Goal: Transaction & Acquisition: Purchase product/service

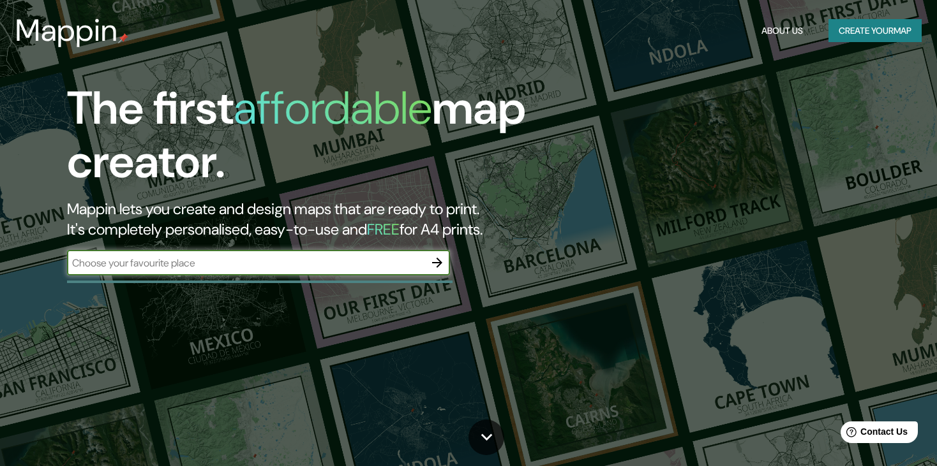
click at [238, 265] on input "text" at bounding box center [245, 263] width 357 height 15
type input "av caminos del inca 145"
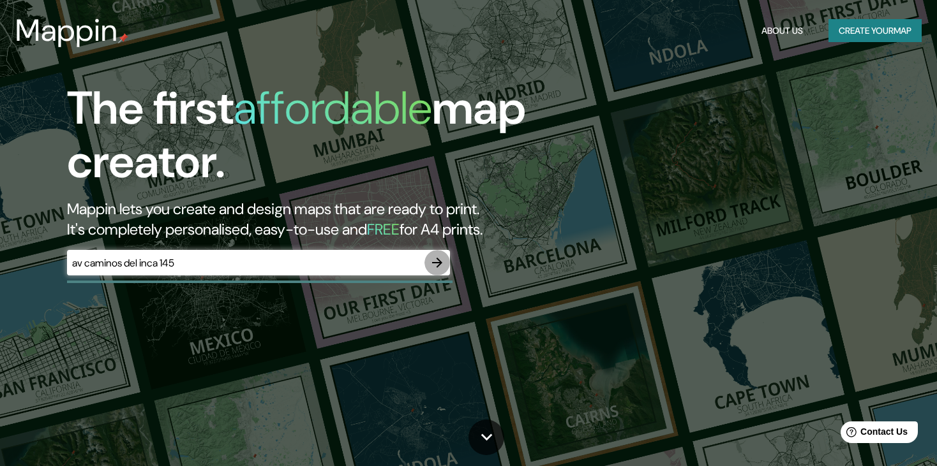
click at [438, 271] on button "button" at bounding box center [437, 263] width 26 height 26
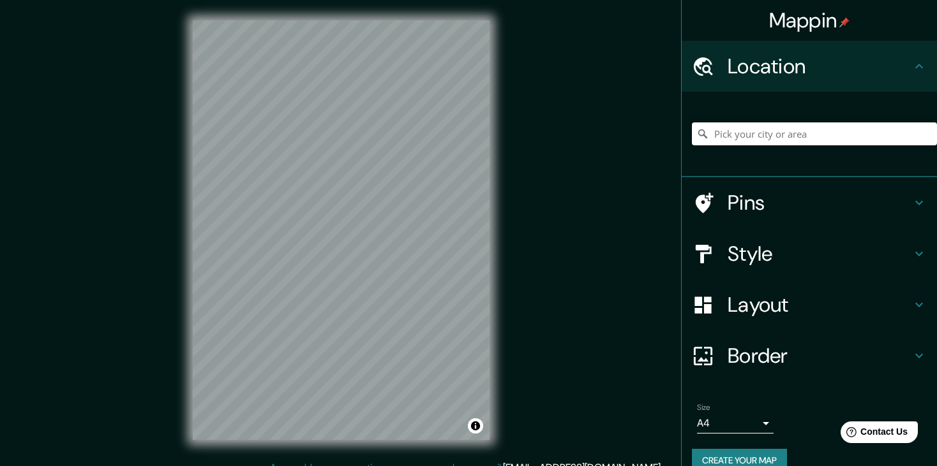
click at [713, 138] on input "Pick your city or area" at bounding box center [814, 134] width 245 height 23
click at [737, 256] on h4 "Style" at bounding box center [819, 254] width 184 height 26
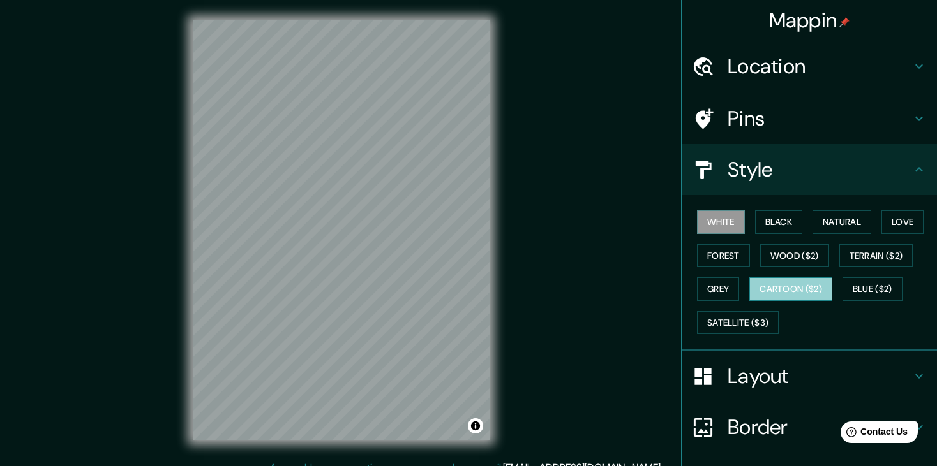
click at [778, 288] on button "Cartoon ($2)" at bounding box center [790, 290] width 83 height 24
click at [731, 225] on button "White" at bounding box center [721, 223] width 48 height 24
click at [755, 221] on button "Black" at bounding box center [779, 223] width 48 height 24
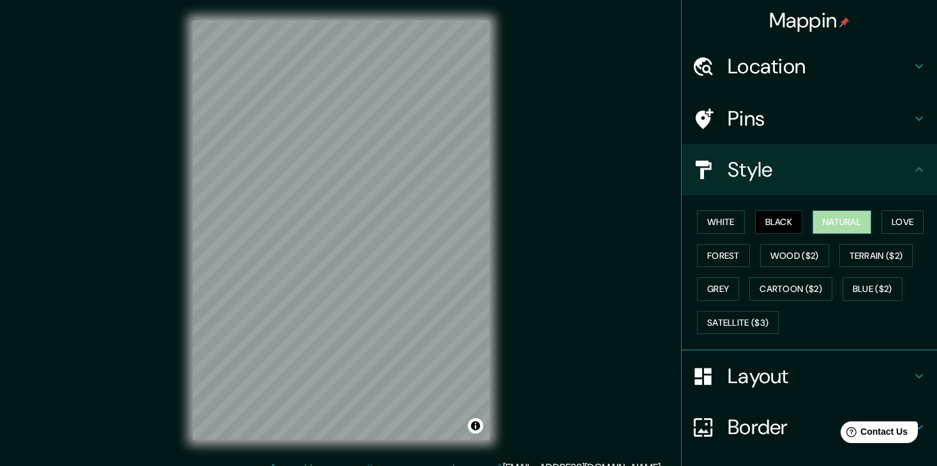
click at [822, 225] on button "Natural" at bounding box center [841, 223] width 59 height 24
click at [882, 219] on button "Love" at bounding box center [902, 223] width 42 height 24
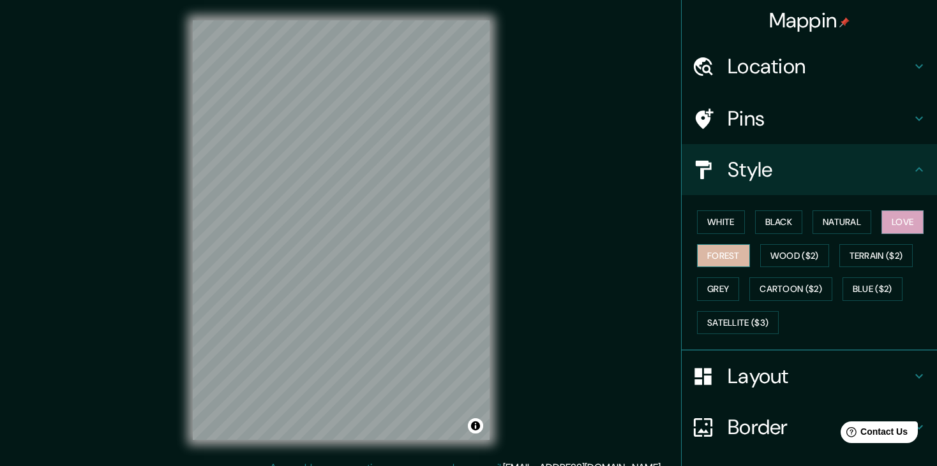
click at [713, 262] on button "Forest" at bounding box center [723, 256] width 53 height 24
click at [782, 262] on button "Wood ($2)" at bounding box center [794, 256] width 69 height 24
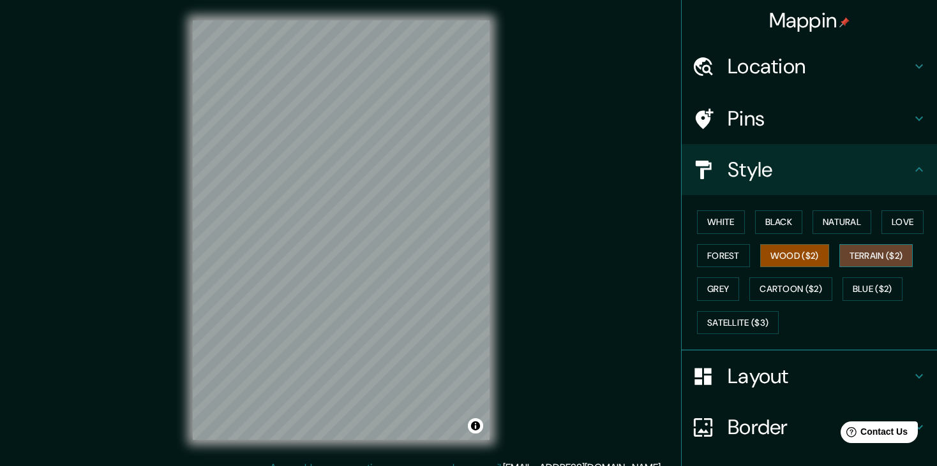
click at [858, 263] on button "Terrain ($2)" at bounding box center [876, 256] width 74 height 24
click at [865, 294] on button "Blue ($2)" at bounding box center [872, 290] width 60 height 24
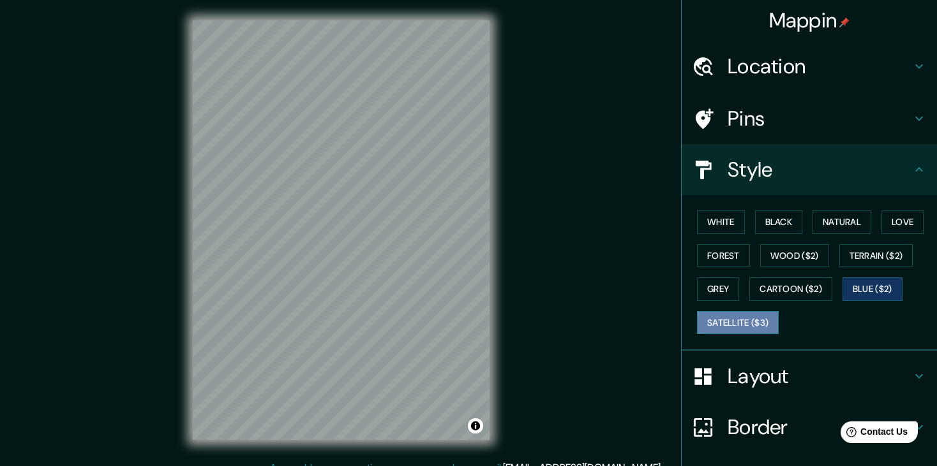
click at [738, 315] on button "Satellite ($3)" at bounding box center [738, 323] width 82 height 24
click at [184, 243] on div "© Mapbox © OpenStreetMap Improve this map © Maxar" at bounding box center [341, 230] width 338 height 461
click at [738, 370] on h4 "Layout" at bounding box center [819, 377] width 184 height 26
